Goal: Information Seeking & Learning: Understand process/instructions

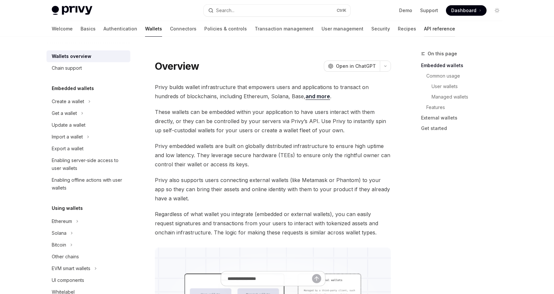
click at [424, 28] on link "API reference" at bounding box center [439, 29] width 31 height 16
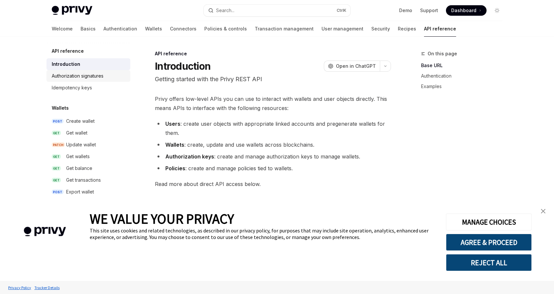
click at [98, 77] on div "Authorization signatures" at bounding box center [78, 76] width 52 height 8
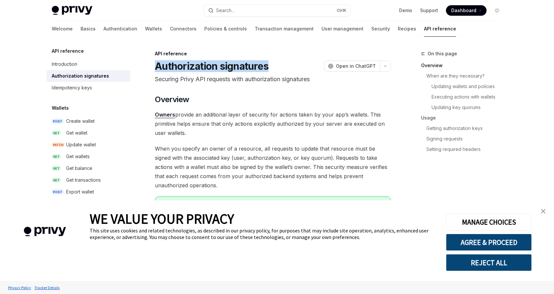
drag, startPoint x: 157, startPoint y: 67, endPoint x: 269, endPoint y: 66, distance: 112.6
click at [269, 66] on div "Authorization signatures OpenAI Open in ChatGPT" at bounding box center [273, 66] width 236 height 12
copy h1 "Authorization signatures"
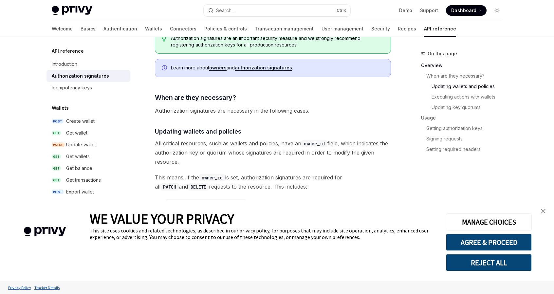
scroll to position [164, 0]
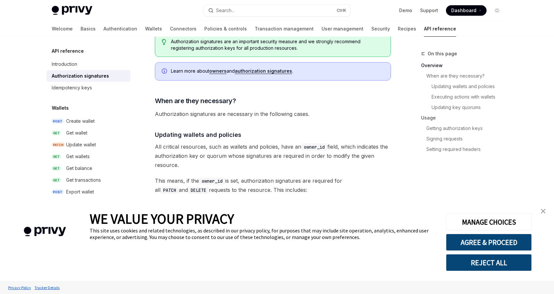
click at [274, 72] on link "authorization signatures" at bounding box center [263, 71] width 57 height 6
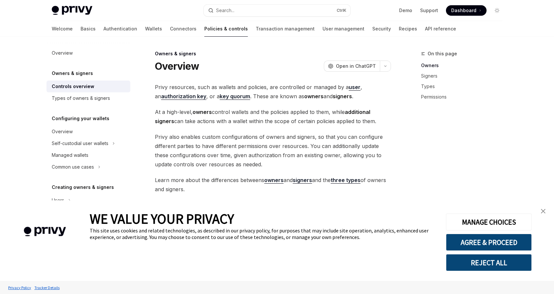
click at [183, 96] on strong "authorization key" at bounding box center [183, 96] width 45 height 7
type textarea "*"
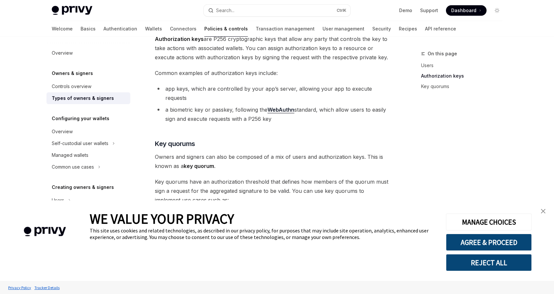
scroll to position [151, 0]
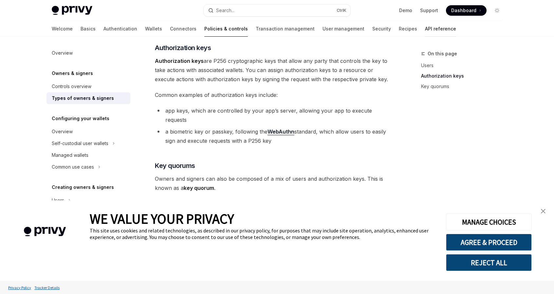
click at [425, 27] on link "API reference" at bounding box center [440, 29] width 31 height 16
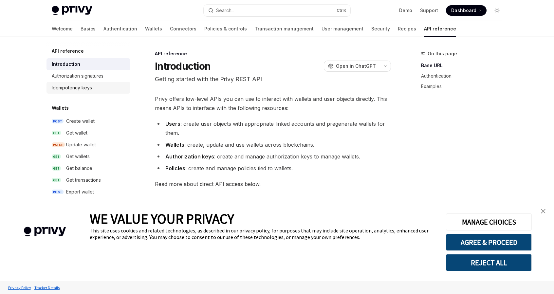
drag, startPoint x: 0, startPoint y: 0, endPoint x: 100, endPoint y: 89, distance: 133.8
click at [100, 89] on div "Idempotency keys" at bounding box center [89, 88] width 75 height 8
click at [86, 85] on div "Idempotency keys" at bounding box center [72, 88] width 40 height 8
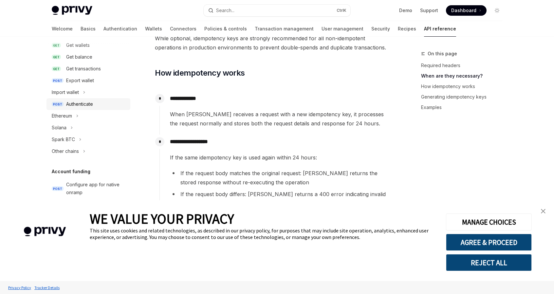
scroll to position [131, 0]
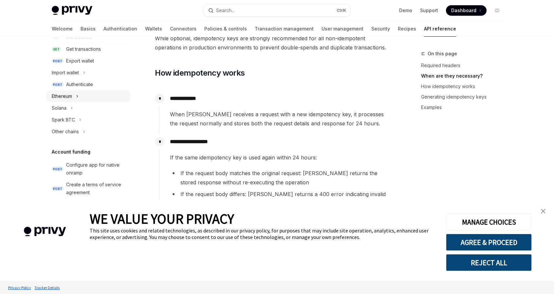
click at [76, 99] on button "Ethereum" at bounding box center [88, 96] width 84 height 12
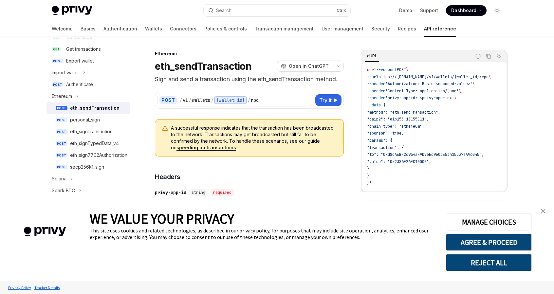
click at [80, 107] on div "eth_sendTransaction" at bounding box center [94, 108] width 49 height 8
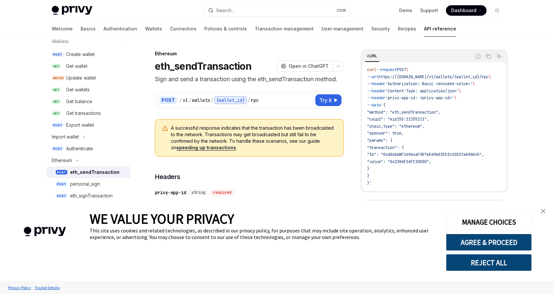
scroll to position [39, 0]
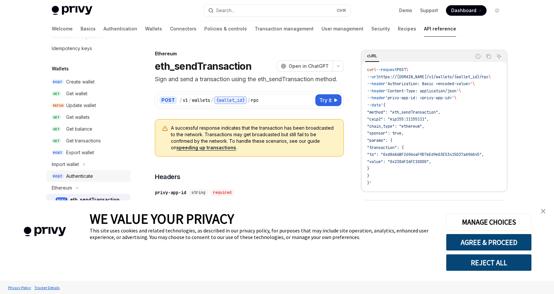
click at [83, 175] on div "Authenticate" at bounding box center [79, 176] width 27 height 8
type textarea "*"
